Goal: Task Accomplishment & Management: Use online tool/utility

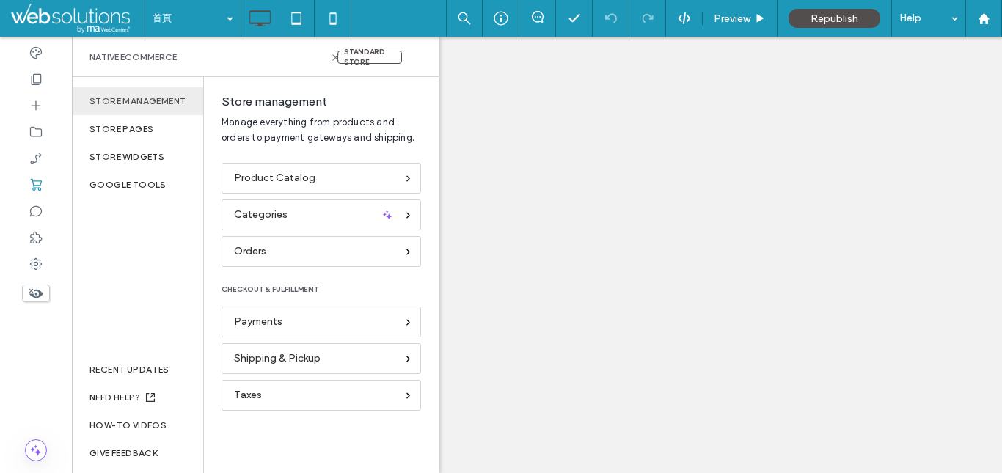
click at [338, 175] on div "Created: [DATE] | By: Market America WebCenters Choosing the right dry food for…" at bounding box center [413, 202] width 385 height 80
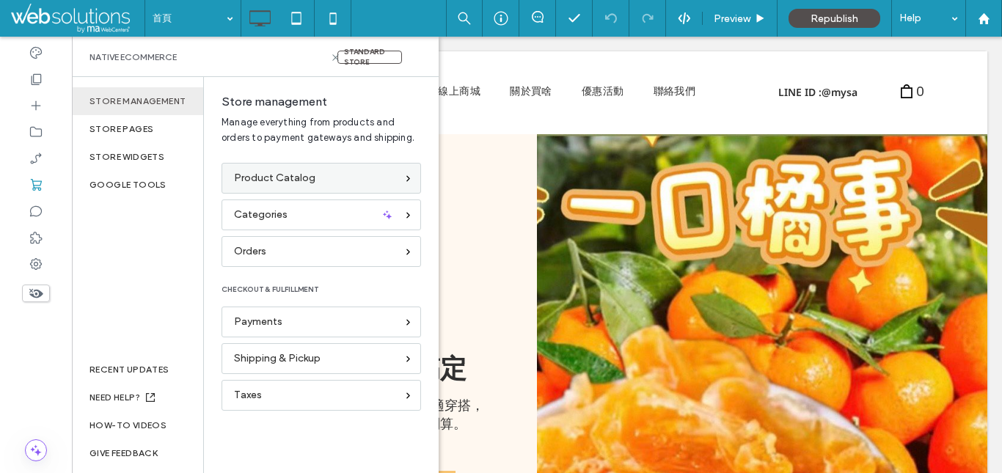
click at [293, 177] on span "Product Catalog" at bounding box center [274, 178] width 81 height 16
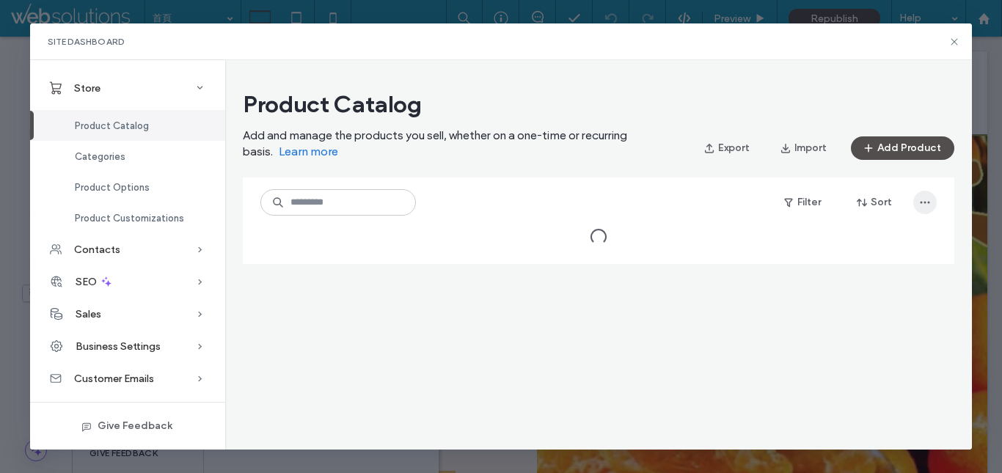
click at [919, 205] on icon "button" at bounding box center [925, 202] width 12 height 12
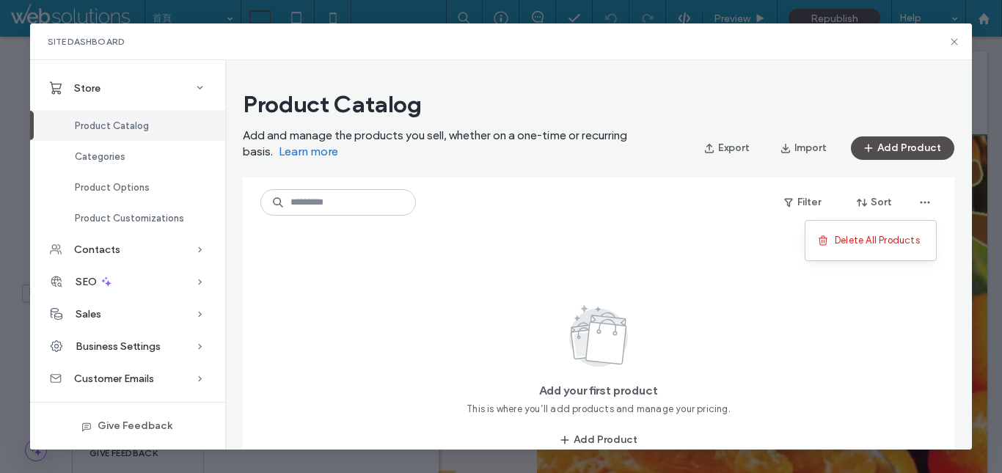
click at [725, 190] on div "Filter Sort" at bounding box center [598, 202] width 676 height 26
click at [955, 42] on icon at bounding box center [954, 42] width 12 height 12
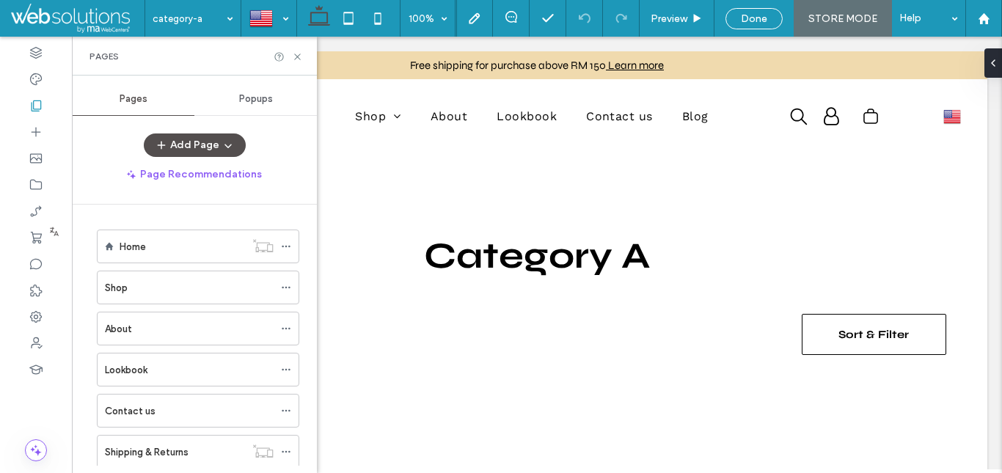
scroll to position [335, 0]
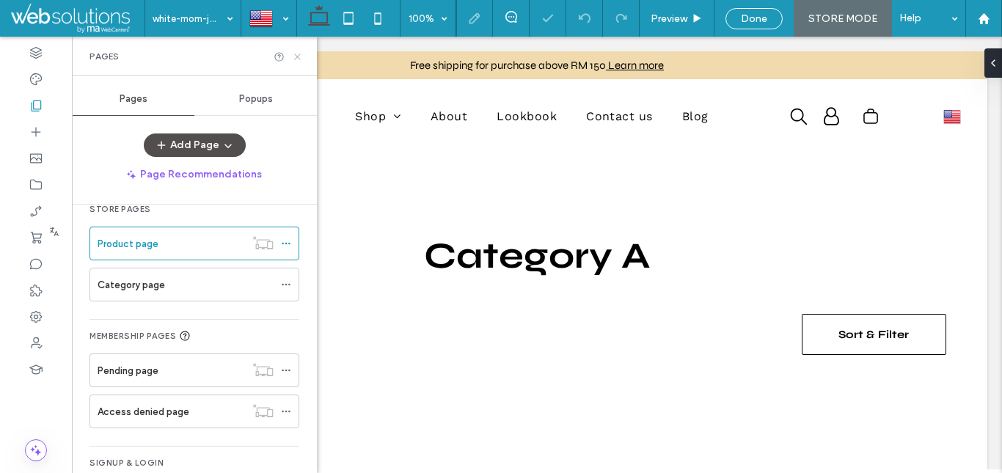
click at [298, 58] on icon at bounding box center [297, 56] width 11 height 11
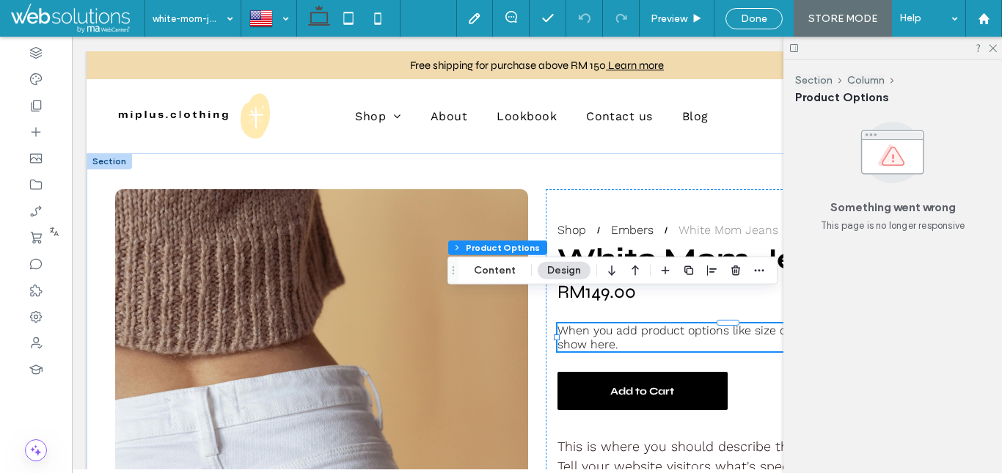
click at [990, 52] on div at bounding box center [892, 48] width 218 height 23
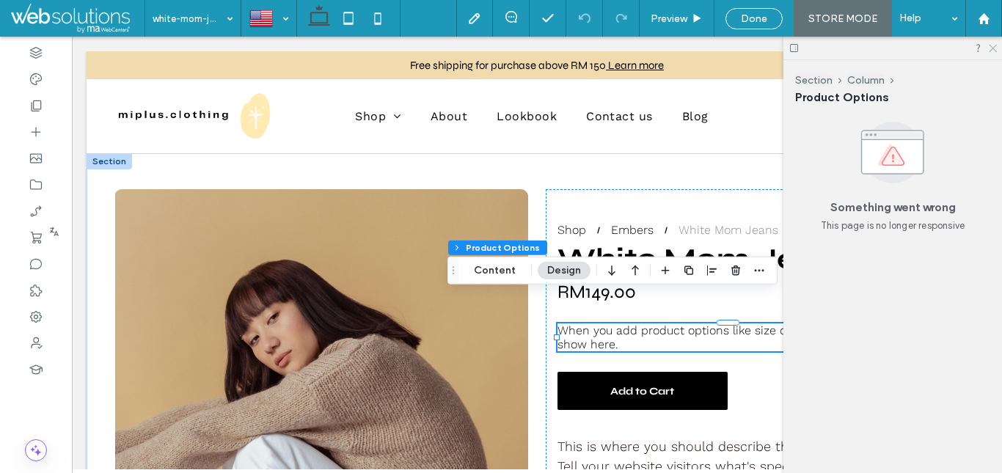
click at [992, 46] on icon at bounding box center [992, 48] width 10 height 10
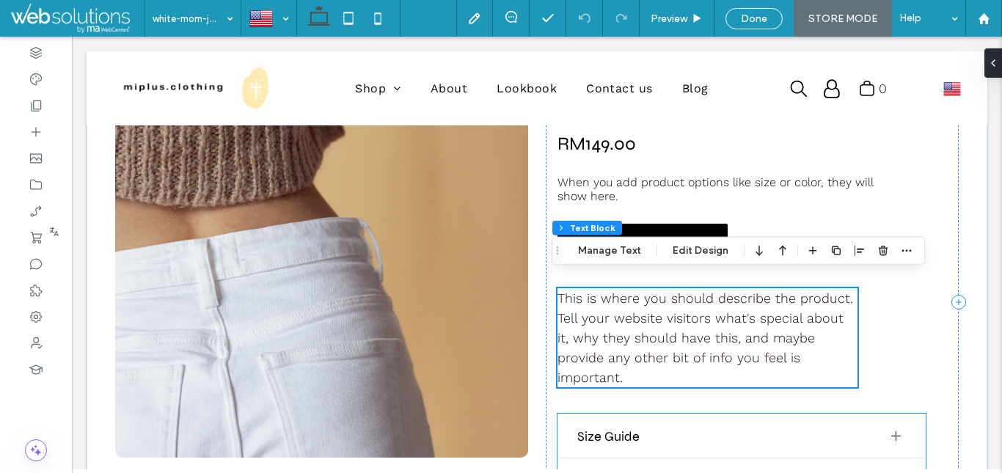
scroll to position [133, 0]
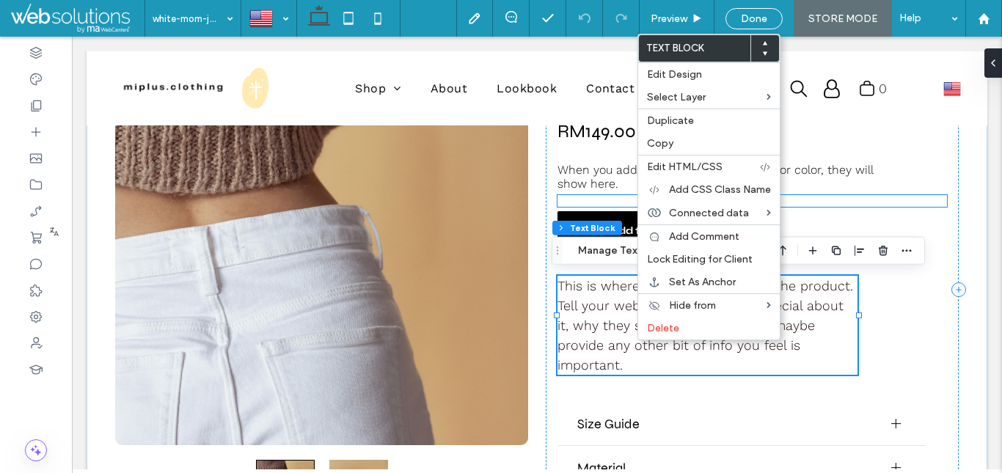
click at [918, 205] on div at bounding box center [752, 201] width 390 height 12
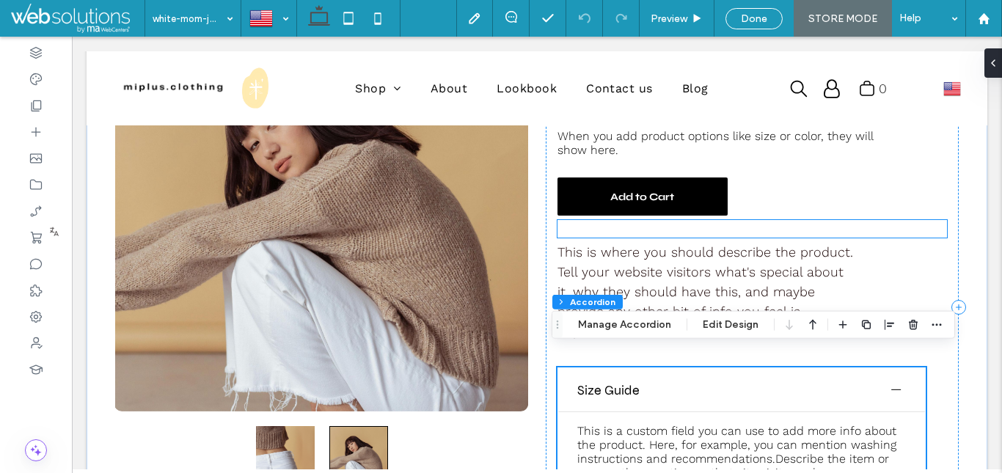
scroll to position [164, 0]
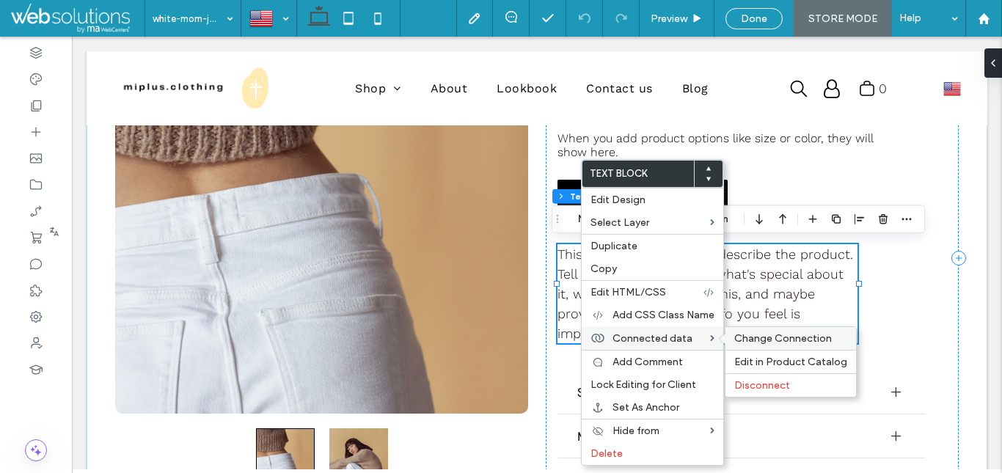
click at [759, 339] on span "Change Connection" at bounding box center [783, 338] width 98 height 12
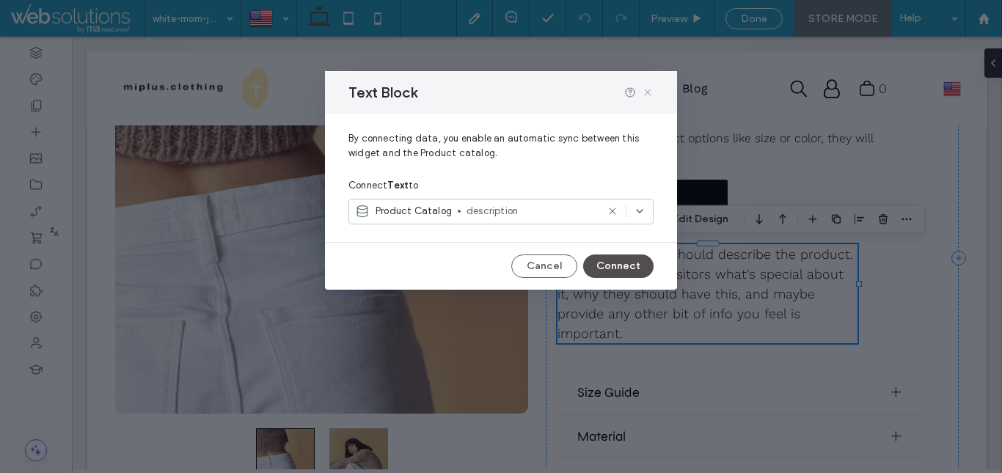
click at [647, 88] on icon at bounding box center [648, 93] width 12 height 12
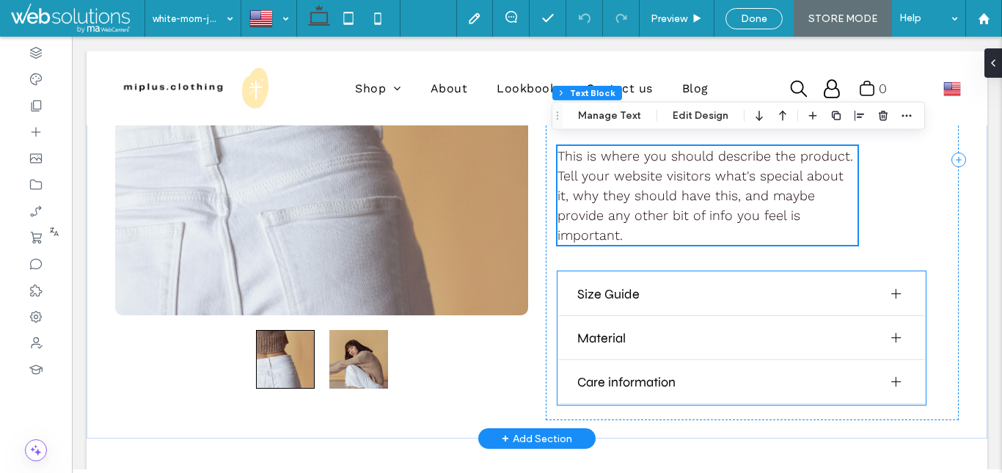
scroll to position [268, 0]
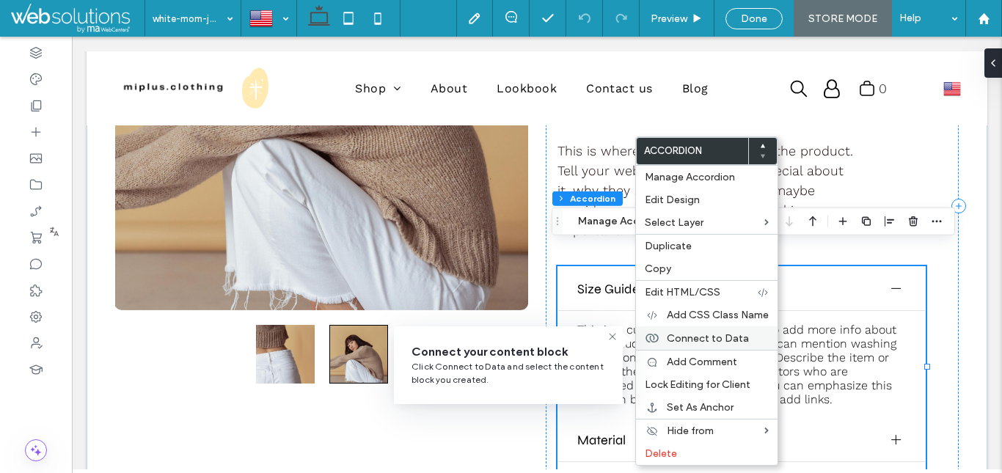
click at [725, 343] on span "Connect to Data" at bounding box center [707, 338] width 82 height 12
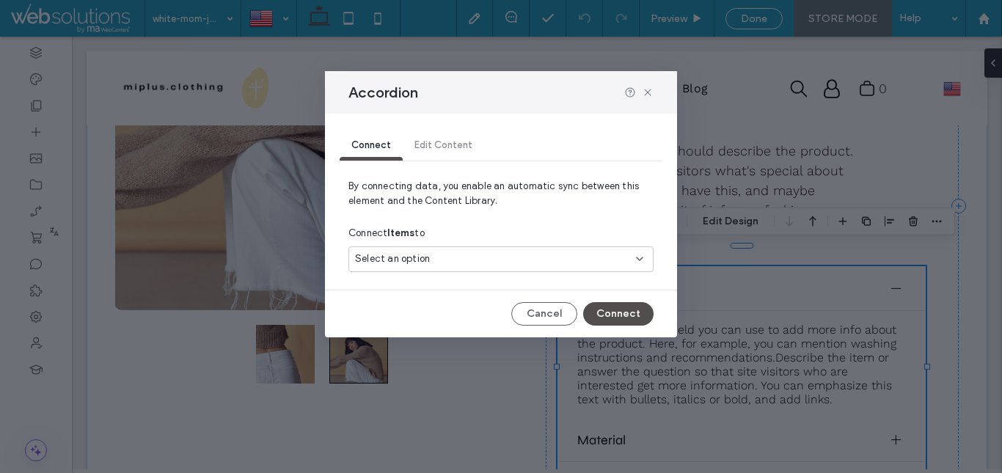
click at [506, 259] on div "Select an option" at bounding box center [492, 258] width 274 height 15
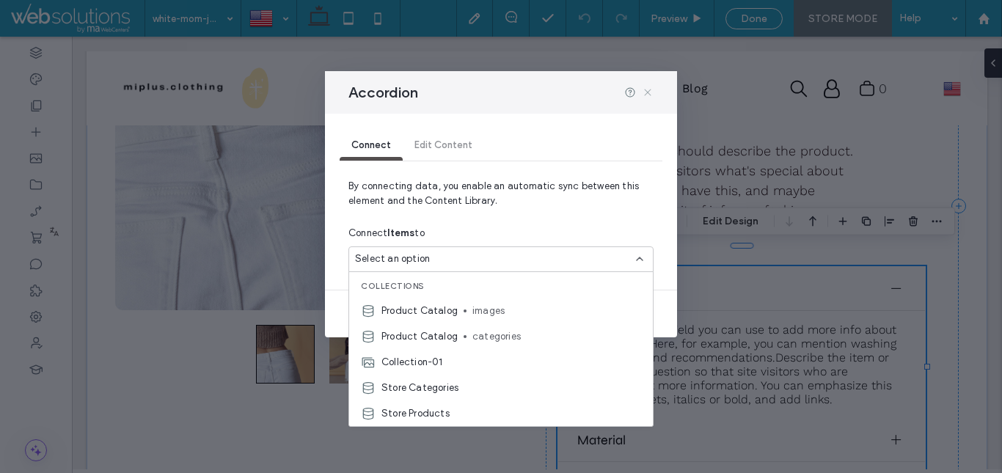
click at [649, 93] on icon at bounding box center [648, 93] width 12 height 12
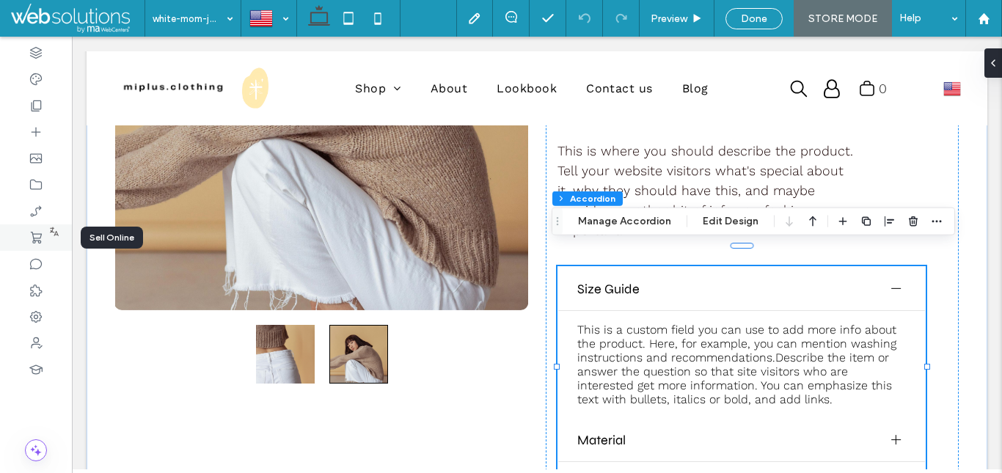
click at [37, 244] on icon at bounding box center [36, 237] width 15 height 15
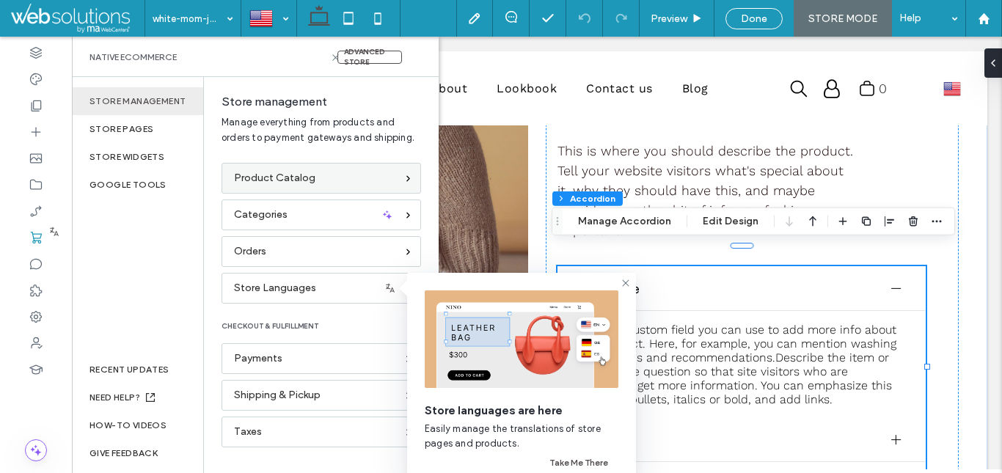
click at [286, 175] on span "Product Catalog" at bounding box center [274, 178] width 81 height 16
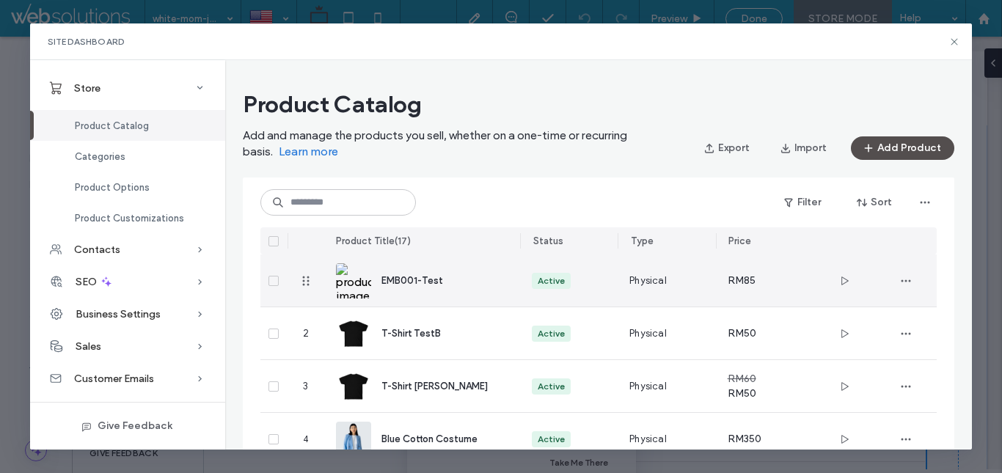
click at [361, 284] on img at bounding box center [353, 280] width 35 height 35
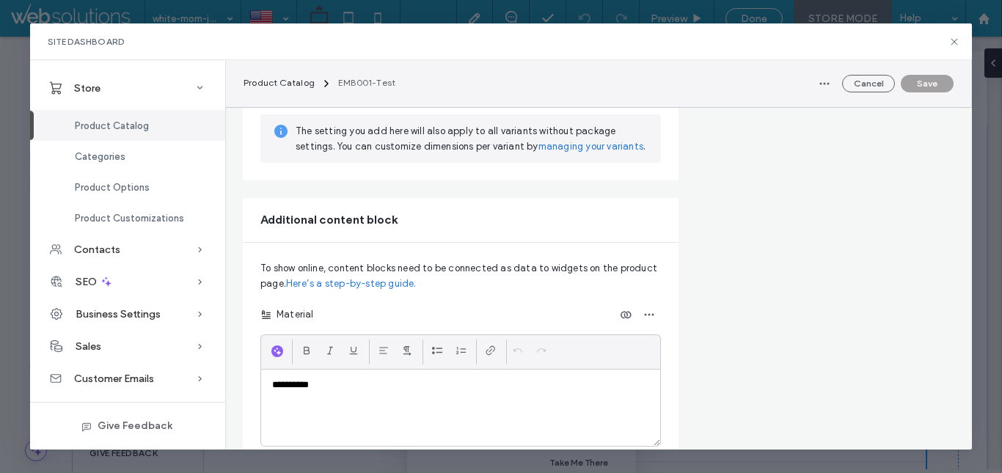
scroll to position [1742, 0]
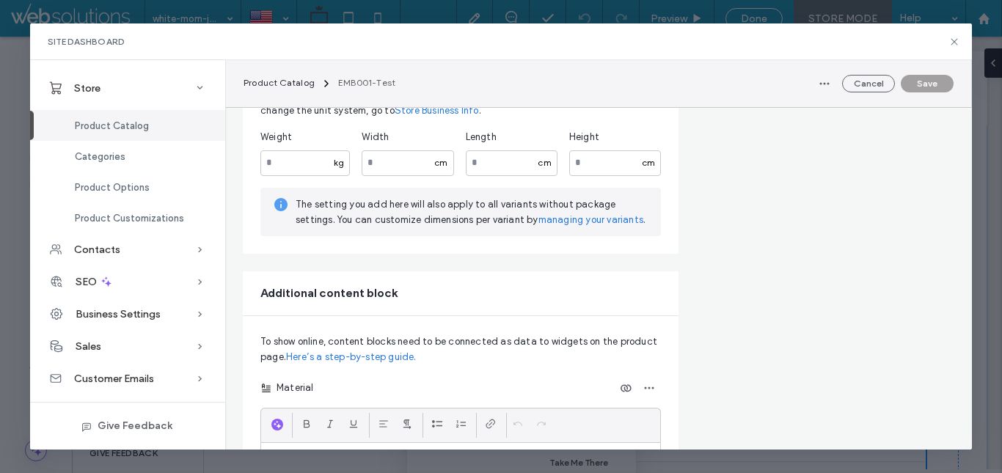
click at [386, 355] on link "Here’s a step-by-step guide." at bounding box center [351, 357] width 131 height 15
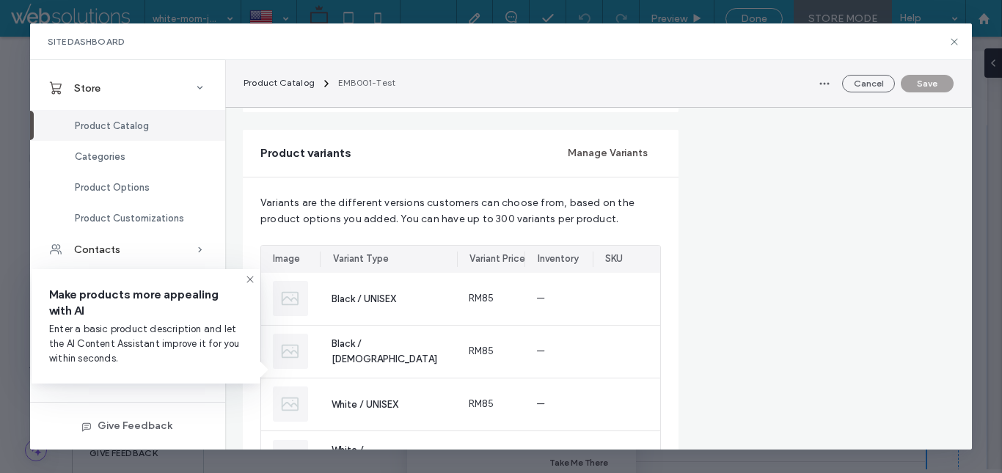
scroll to position [0, 0]
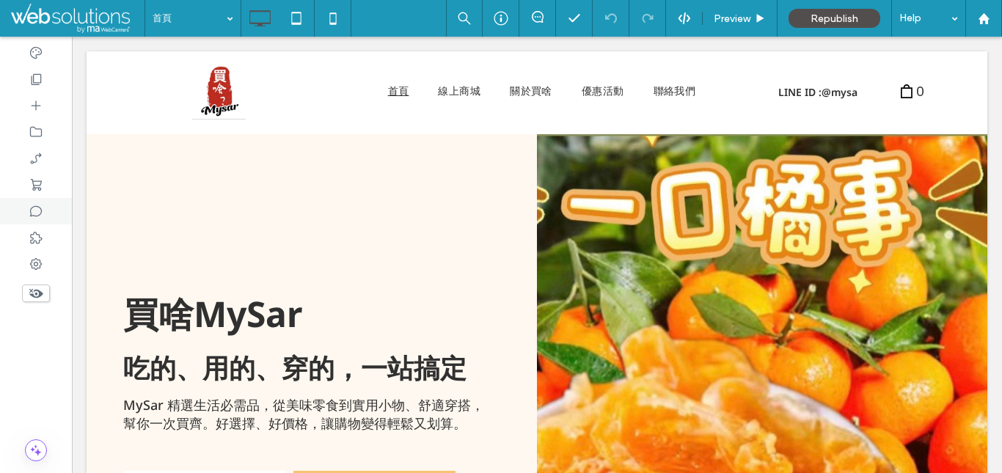
drag, startPoint x: 20, startPoint y: 141, endPoint x: 36, endPoint y: 198, distance: 59.4
click at [36, 198] on div at bounding box center [36, 211] width 72 height 26
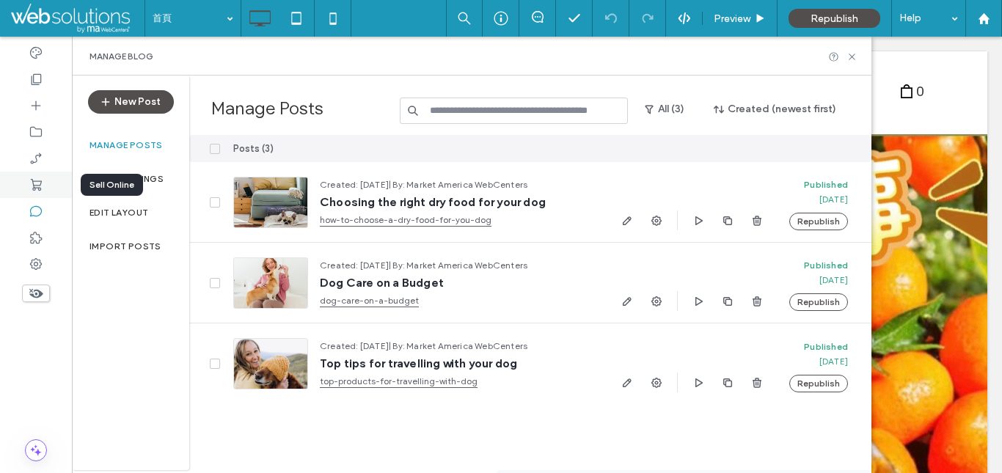
click at [36, 194] on div at bounding box center [36, 185] width 72 height 26
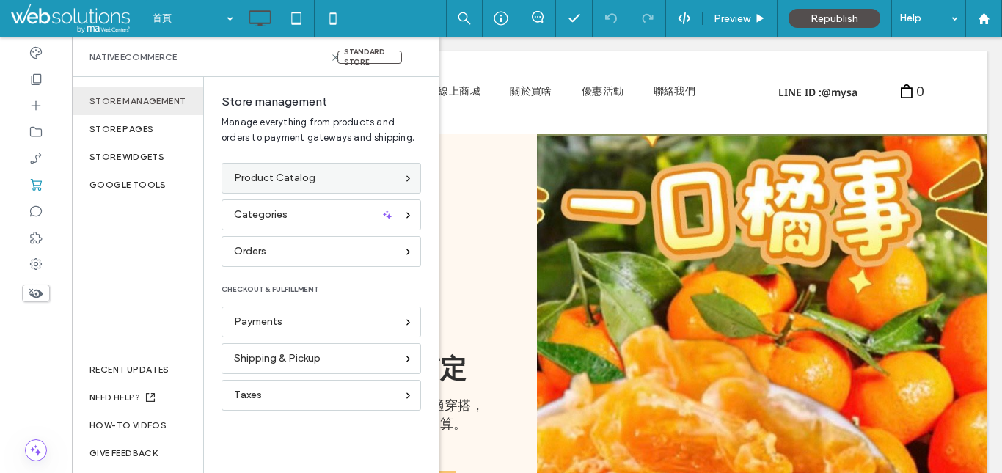
click at [262, 171] on span "Product Catalog" at bounding box center [274, 178] width 81 height 16
